Goal: Transaction & Acquisition: Purchase product/service

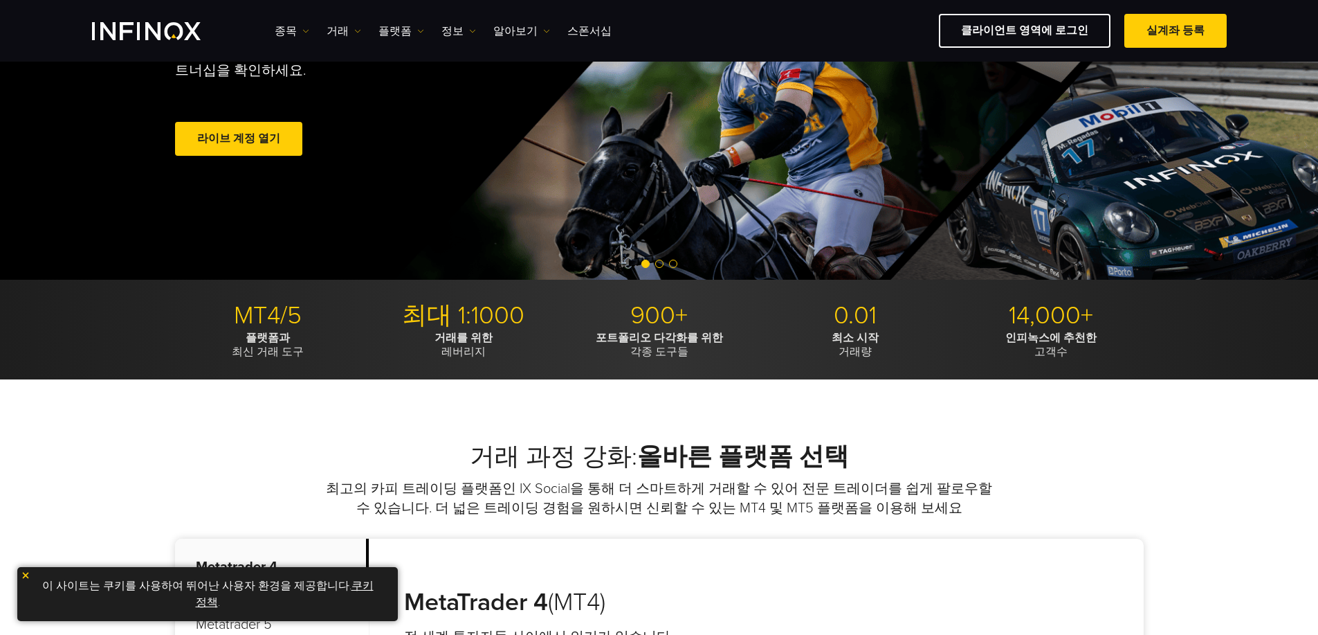
scroll to position [138, 0]
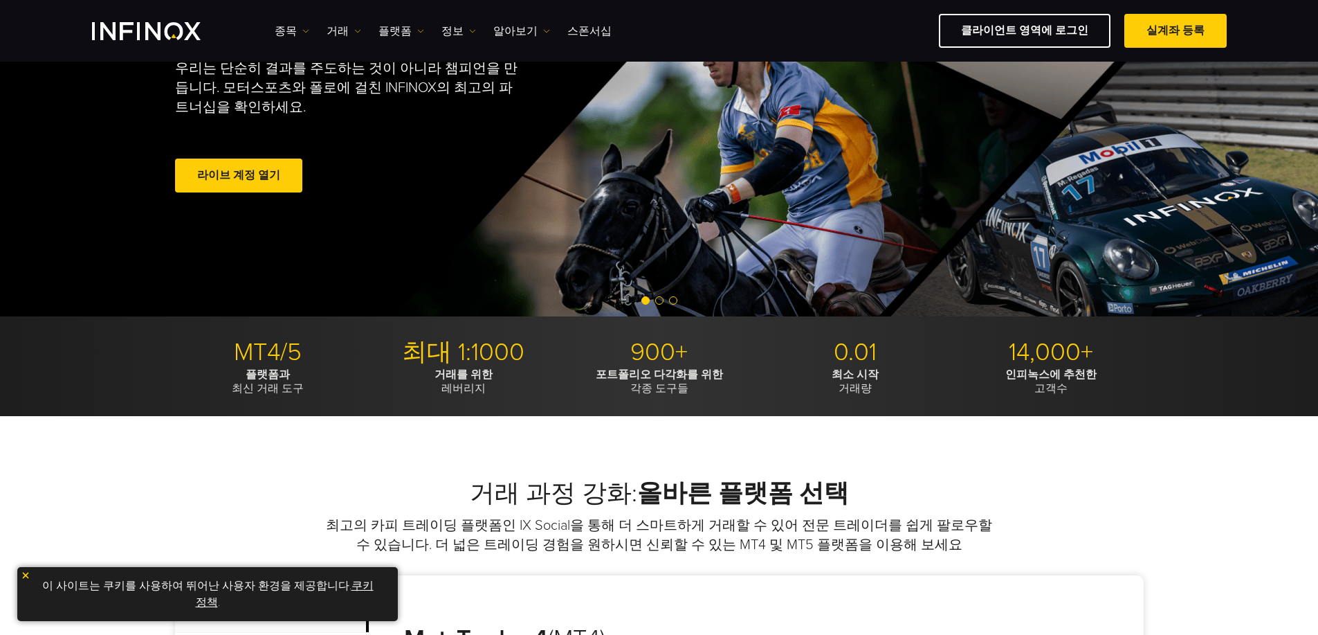
click at [24, 577] on img at bounding box center [26, 575] width 10 height 10
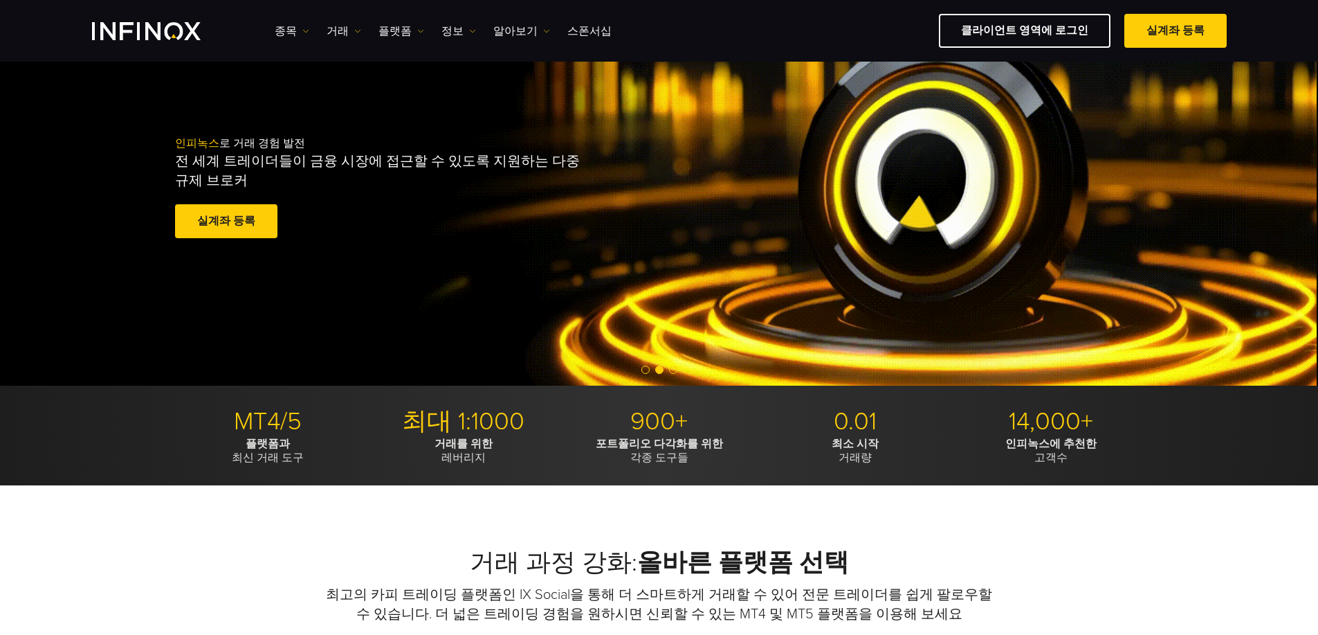
scroll to position [0, 0]
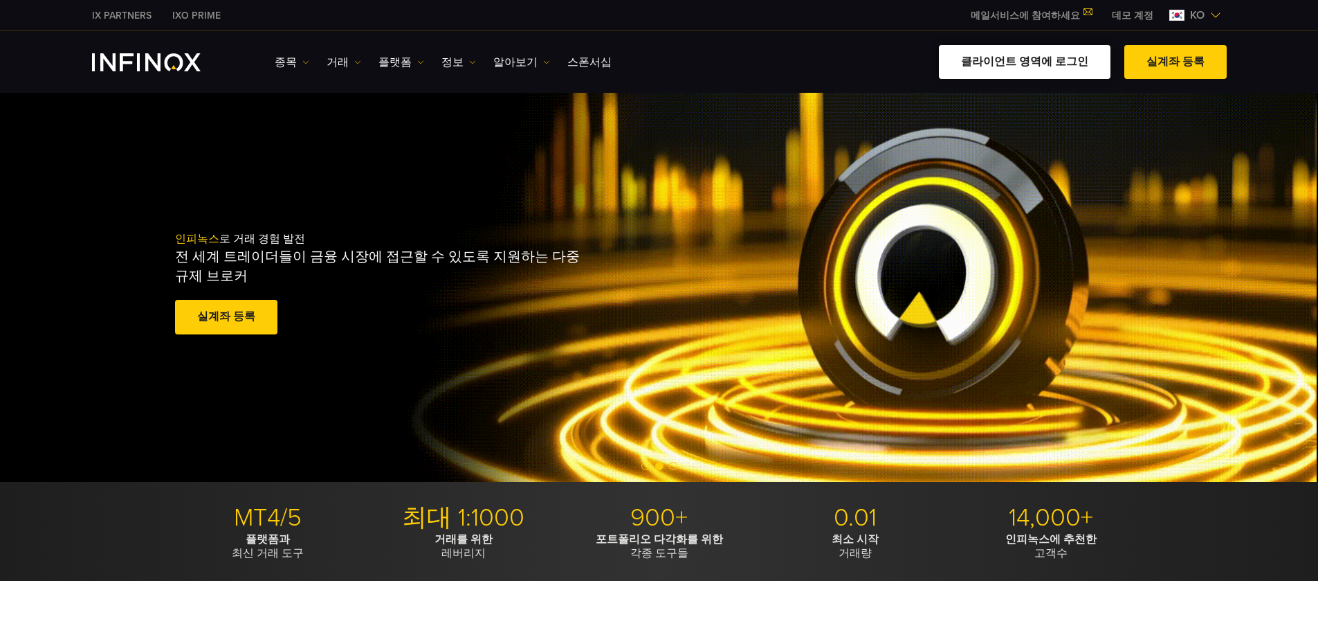
click at [1007, 60] on link "클라이언트 영역에 로그인" at bounding box center [1025, 62] width 172 height 34
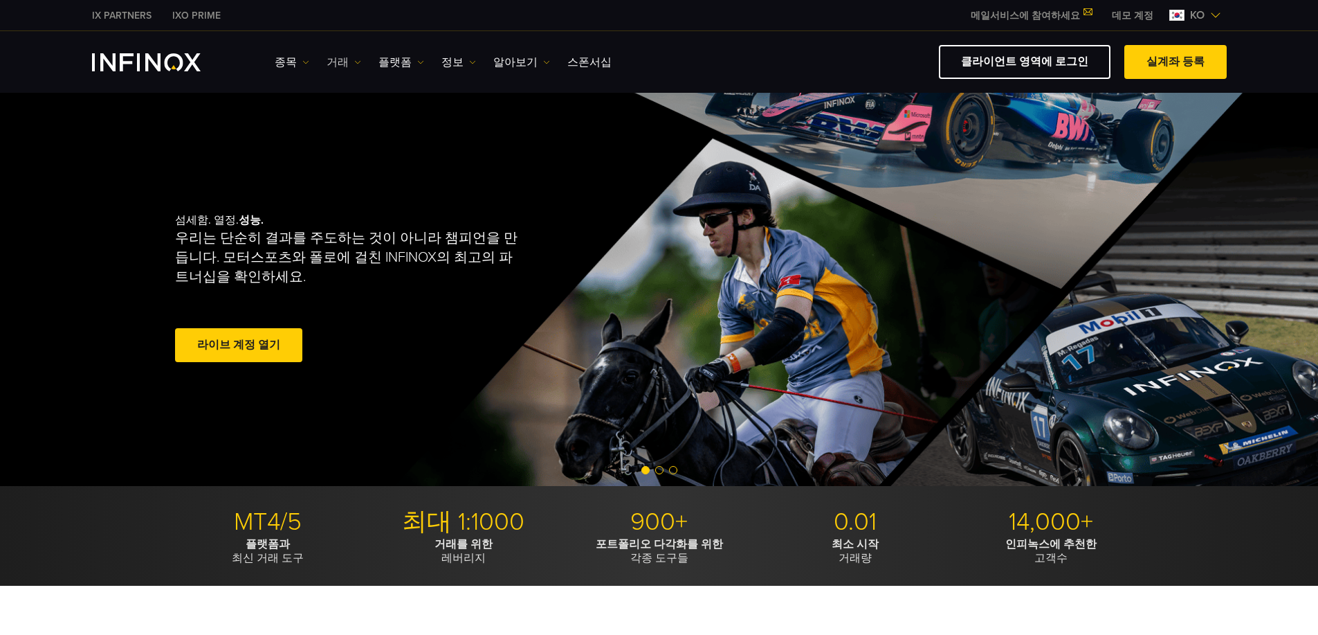
click at [338, 64] on link "거래" at bounding box center [344, 62] width 35 height 17
click at [403, 59] on link "플랫폼" at bounding box center [401, 62] width 46 height 17
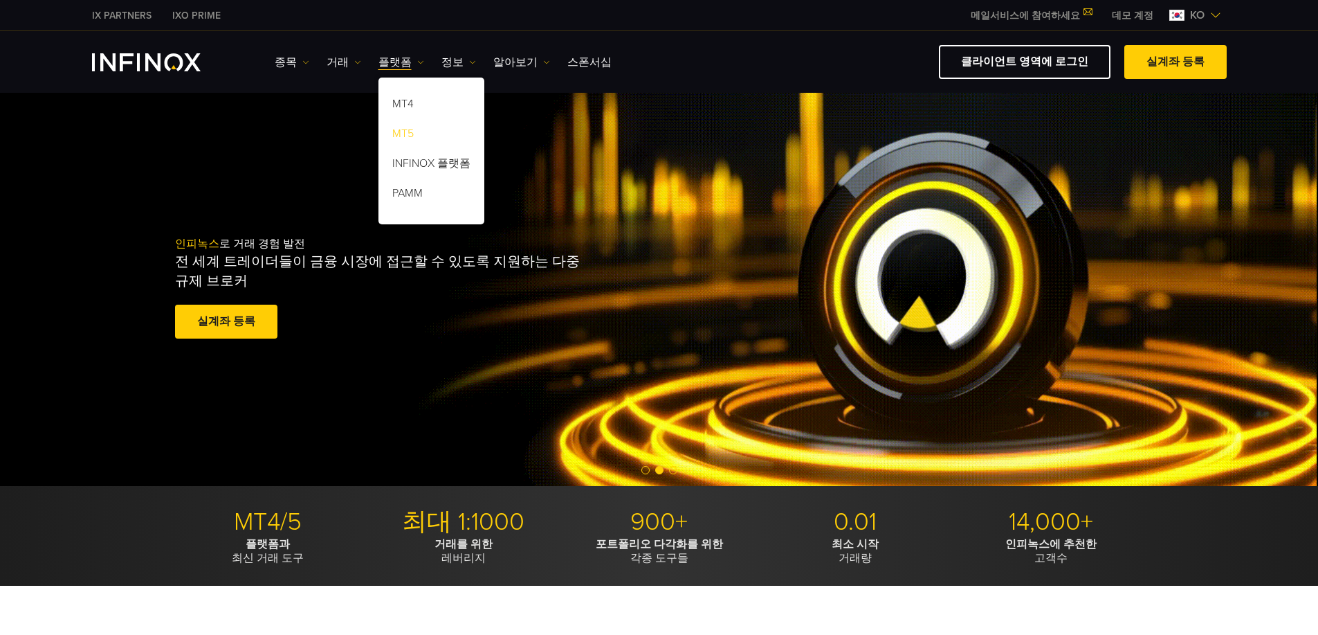
click at [412, 131] on link "MT5" at bounding box center [431, 136] width 106 height 30
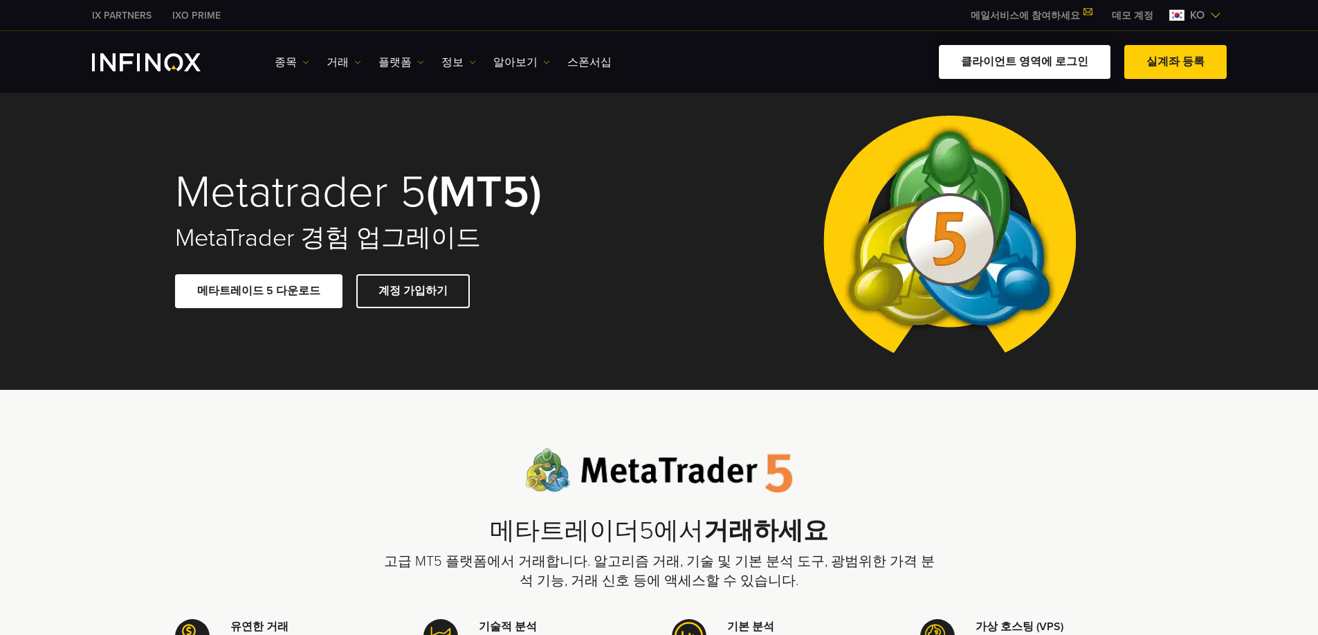
click at [1061, 61] on link "클라이언트 영역에 로그인" at bounding box center [1025, 62] width 172 height 34
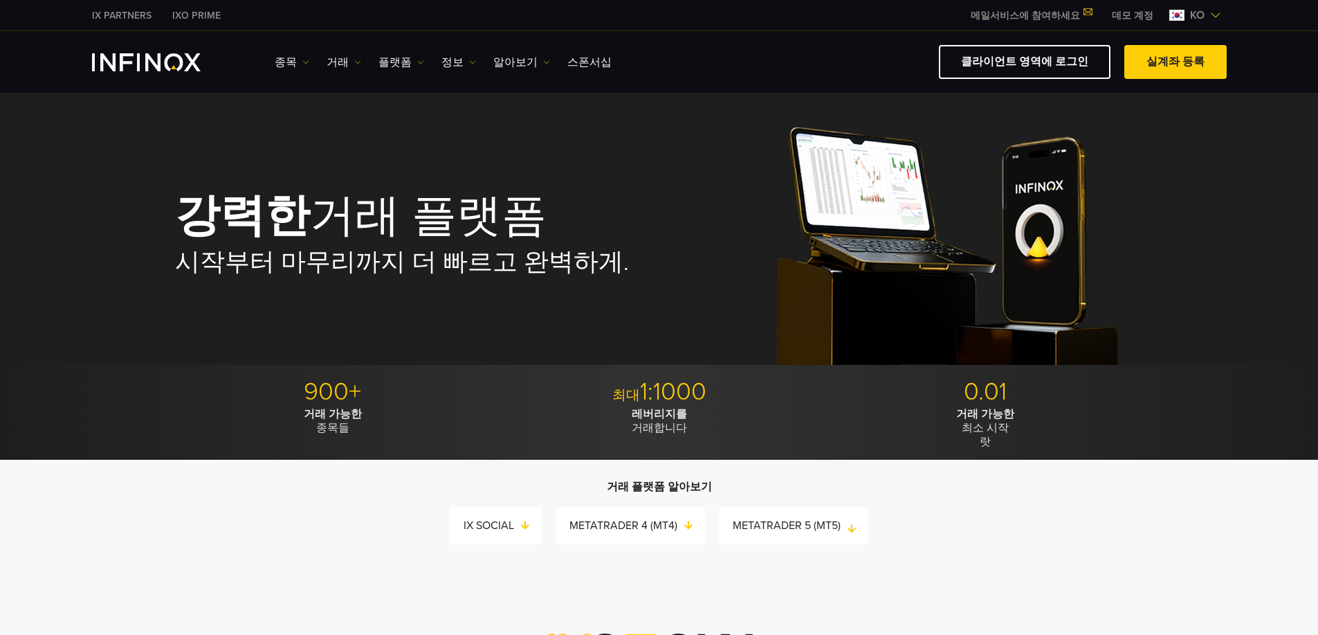
click at [828, 526] on link "METATRADER 5 (MT5)" at bounding box center [801, 524] width 136 height 19
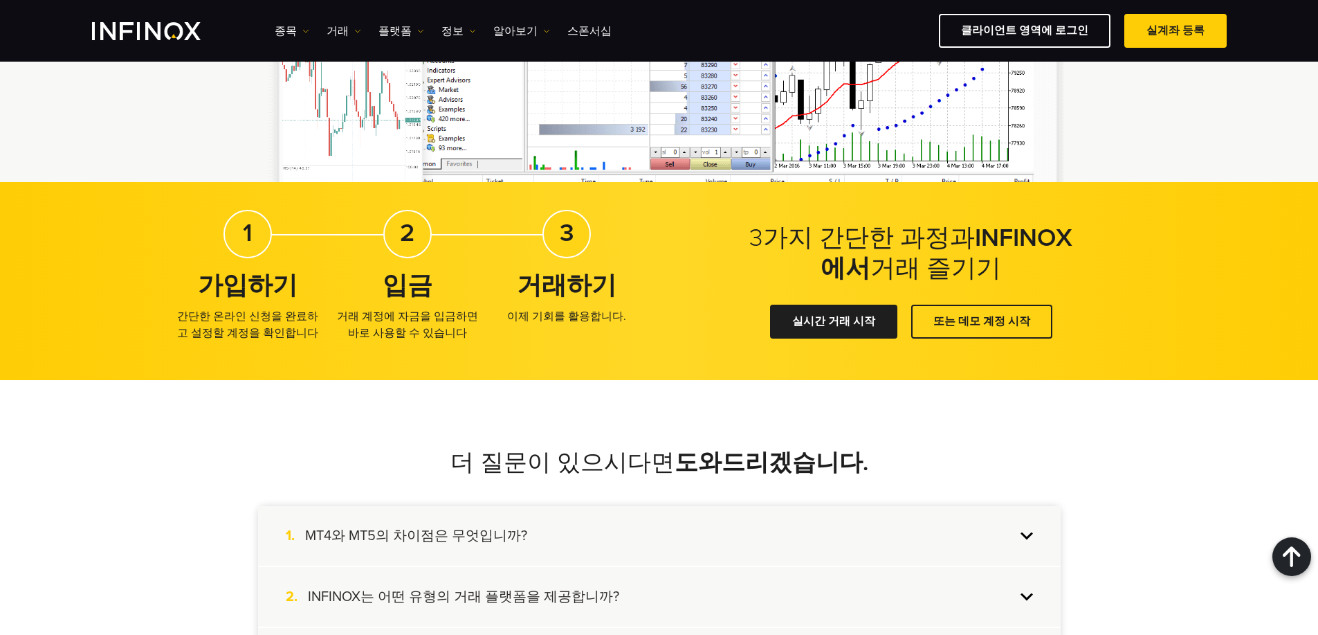
scroll to position [2435, 0]
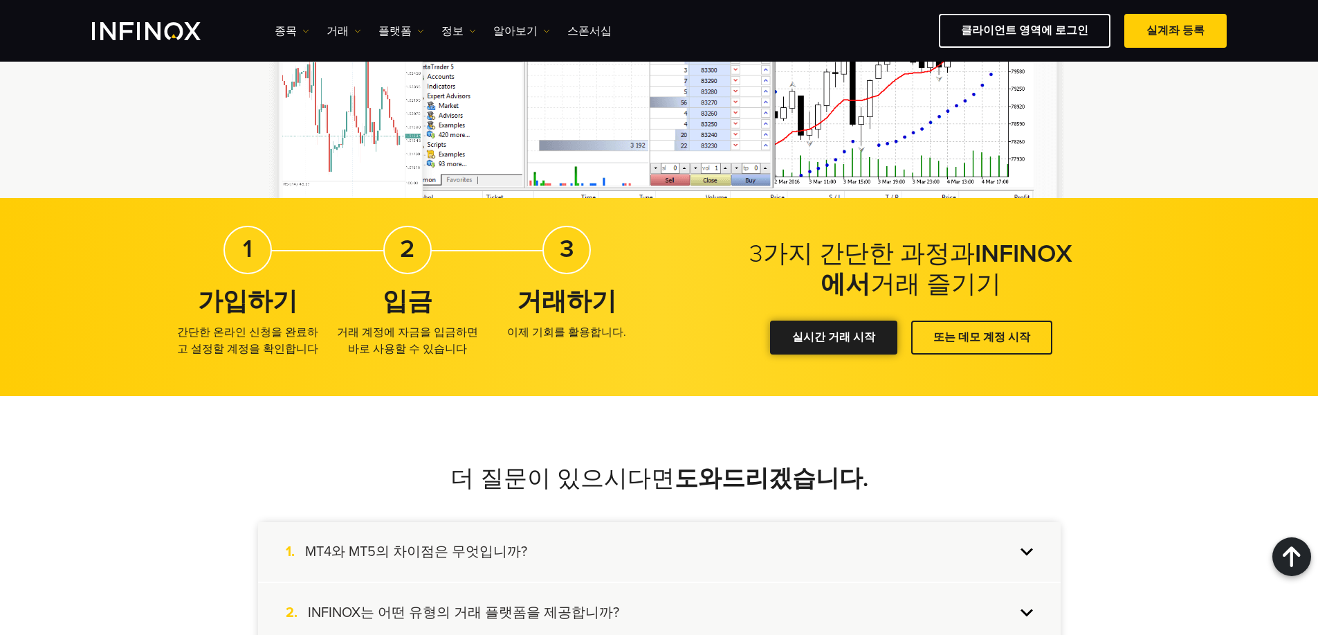
click at [840, 335] on link "실시간 거래 시작" at bounding box center [833, 337] width 127 height 34
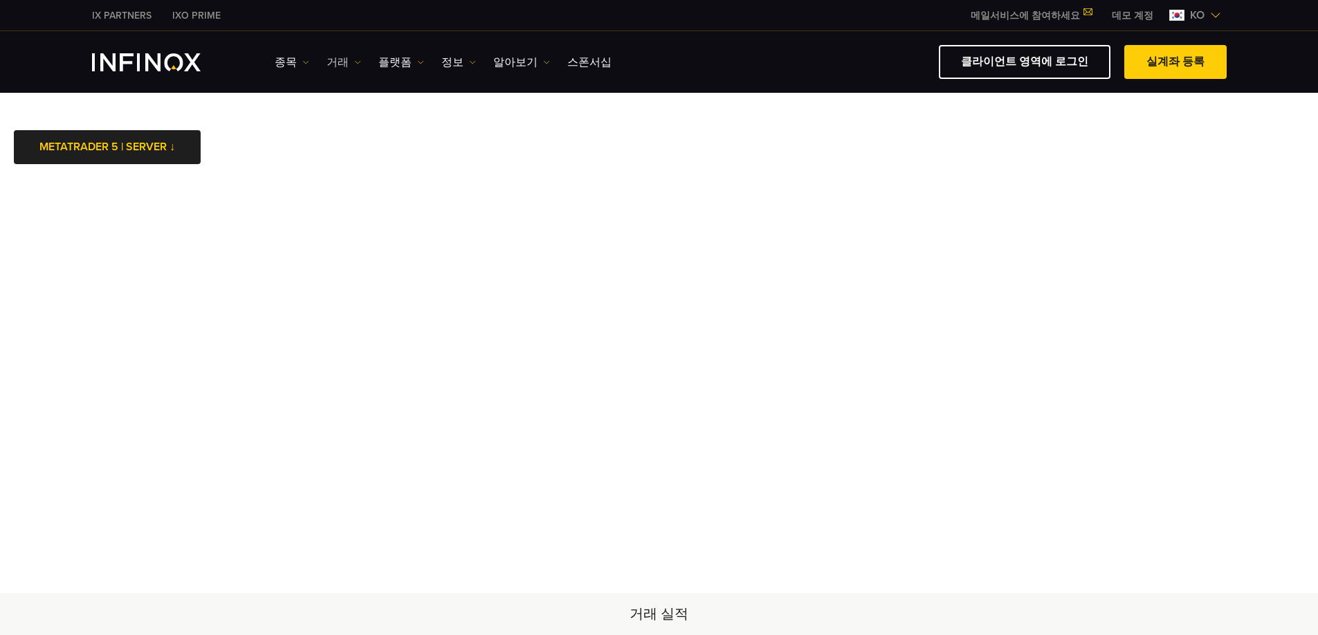
click at [340, 60] on link "거래" at bounding box center [344, 62] width 35 height 17
click at [392, 60] on link "플랫폼" at bounding box center [401, 62] width 46 height 17
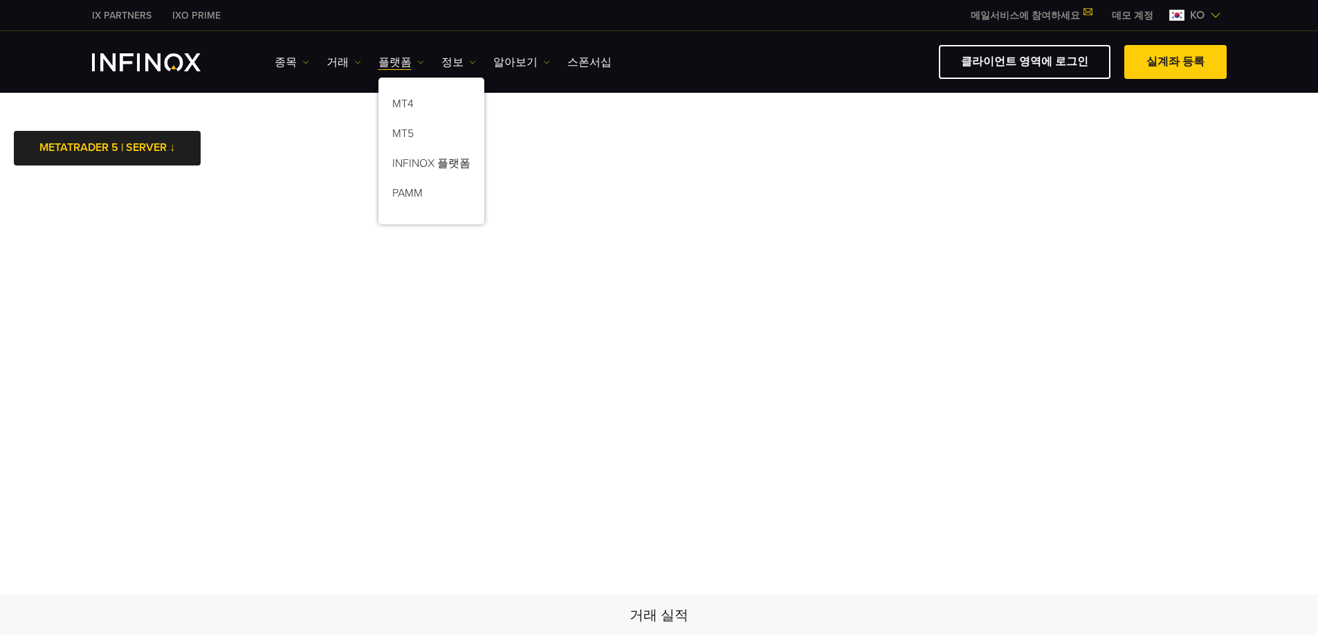
click at [590, 8] on div "IX PARTNERS IXO PRIME 메일서비스에 참여하세요 IX Daily와 투자 기회를 놓치지마세요! 지금 참여하세요! 조건 및 약관 을…" at bounding box center [659, 15] width 1135 height 30
